Goal: Complete application form

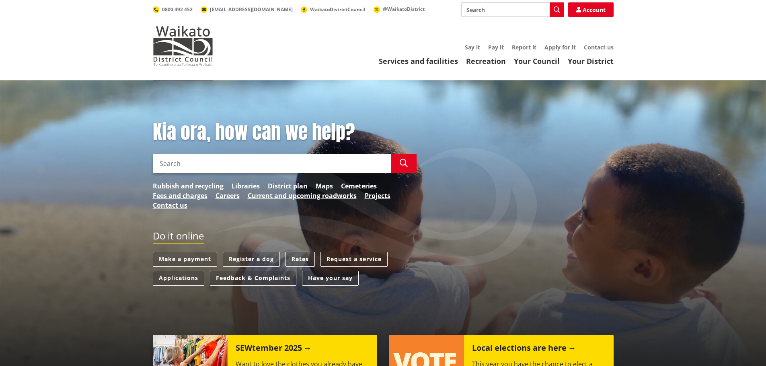
click at [501, 16] on input "Search" at bounding box center [512, 9] width 103 height 14
click at [513, 26] on div "Drones" at bounding box center [513, 24] width 102 height 14
type input "Drones"
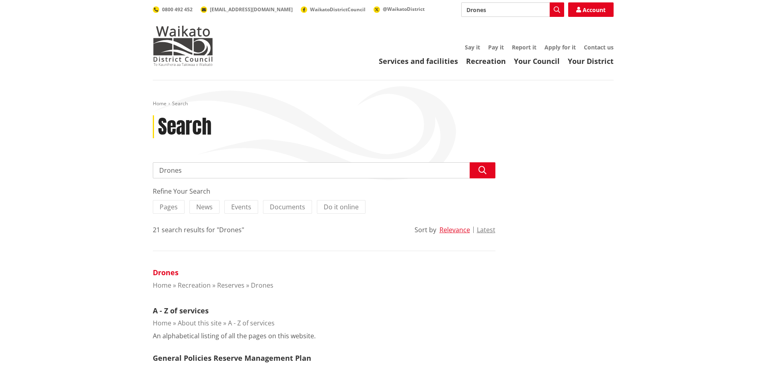
click at [171, 269] on link "Drones" at bounding box center [166, 273] width 26 height 10
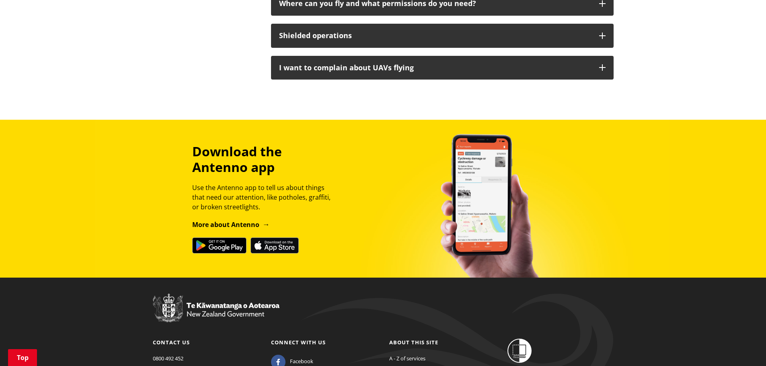
scroll to position [683, 0]
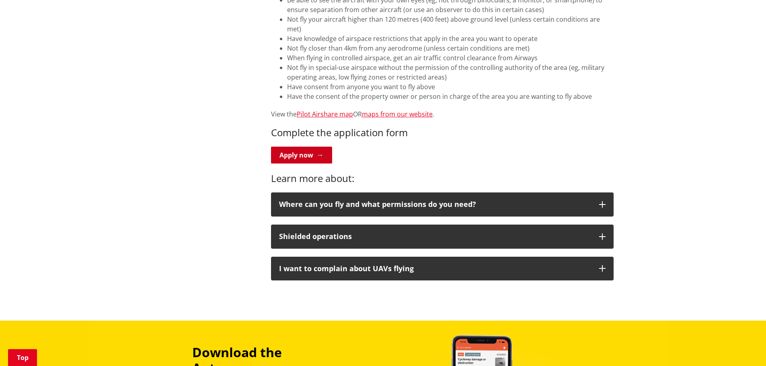
click at [302, 147] on link "Apply now" at bounding box center [301, 155] width 61 height 17
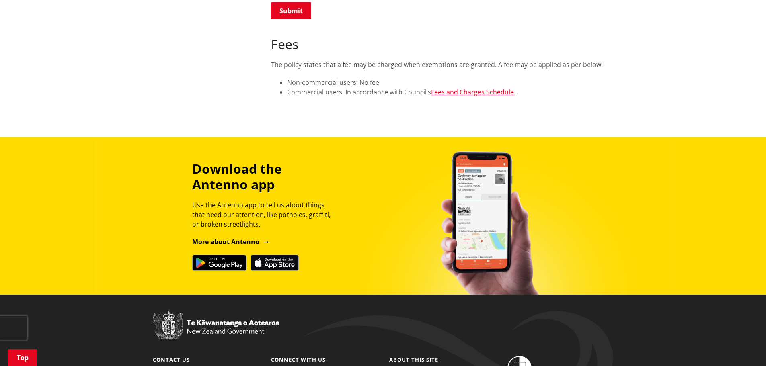
scroll to position [1346, 0]
